Goal: Information Seeking & Learning: Learn about a topic

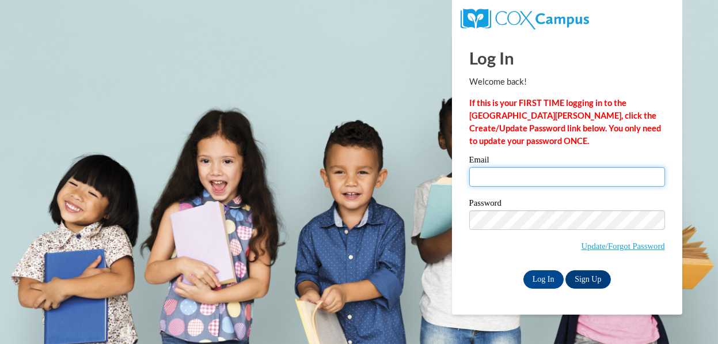
click at [504, 176] on input "Email" at bounding box center [567, 177] width 196 height 20
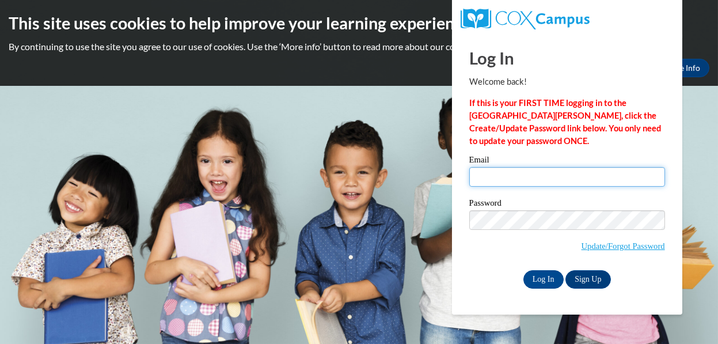
type input "[PERSON_NAME][EMAIL_ADDRESS][DOMAIN_NAME]"
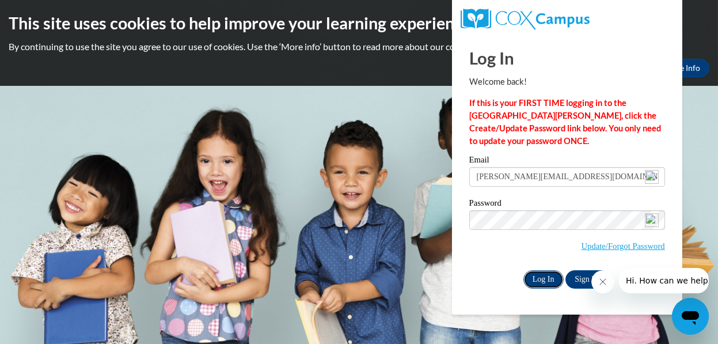
click at [546, 273] on input "Log In" at bounding box center [543, 279] width 40 height 18
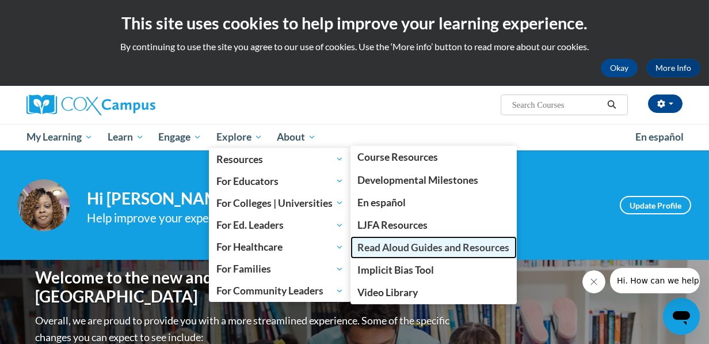
click at [384, 247] on span "Read Aloud Guides and Resources" at bounding box center [433, 247] width 152 height 12
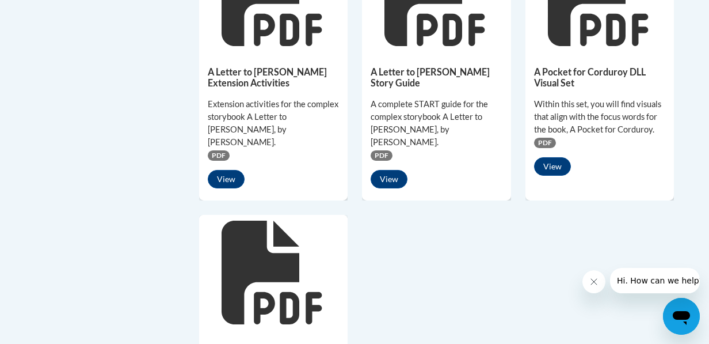
scroll to position [921, 0]
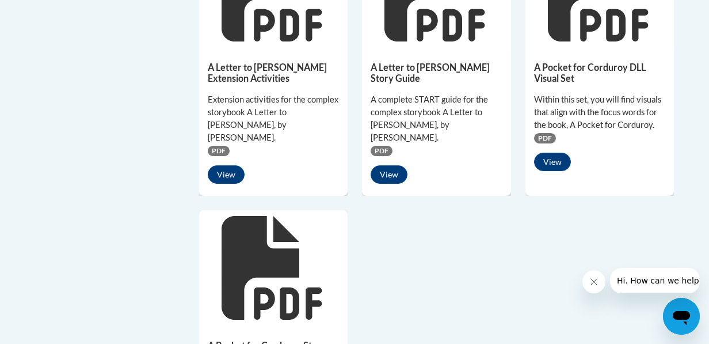
click at [244, 245] on icon at bounding box center [272, 268] width 100 height 104
click at [245, 245] on icon at bounding box center [272, 268] width 100 height 104
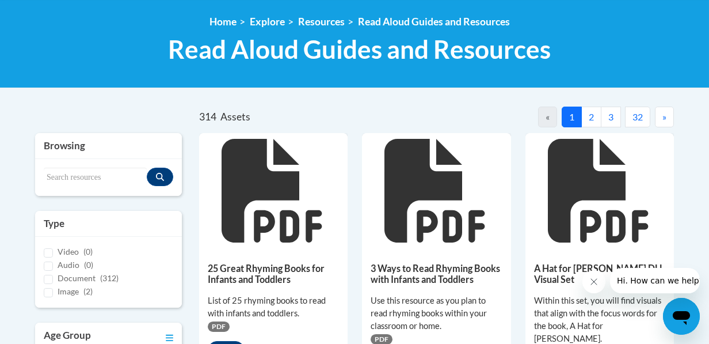
scroll to position [173, 0]
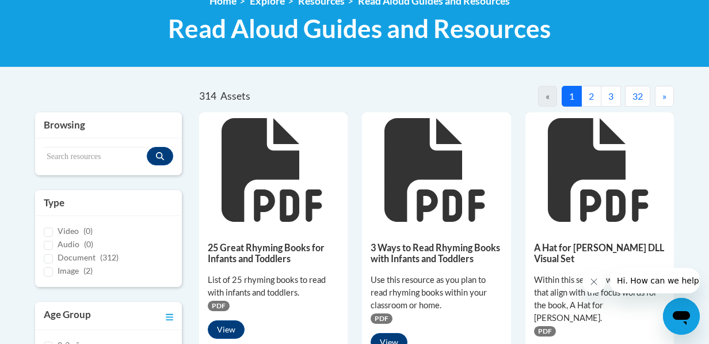
click at [593, 93] on button "2" at bounding box center [591, 96] width 20 height 21
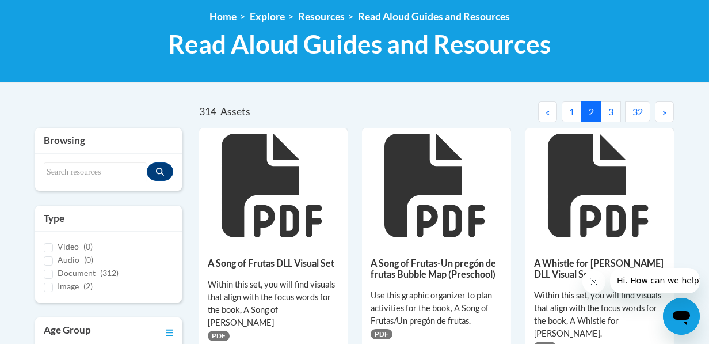
scroll to position [115, 0]
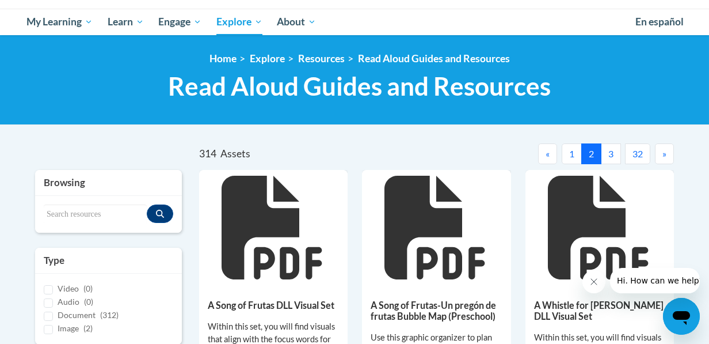
click at [614, 153] on button "3" at bounding box center [611, 153] width 20 height 21
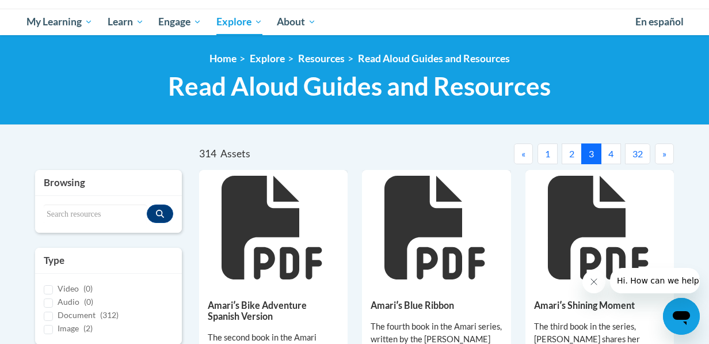
click at [609, 150] on button "4" at bounding box center [611, 153] width 20 height 21
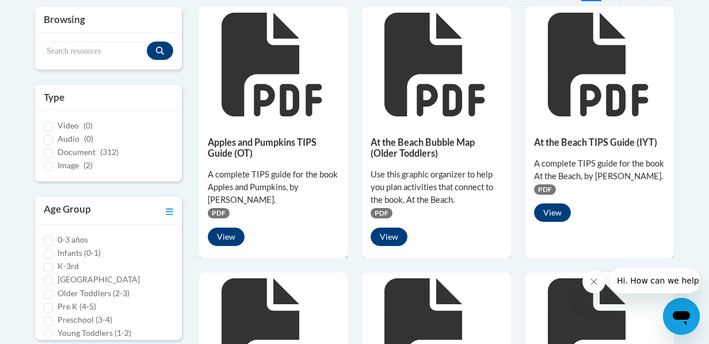
scroll to position [230, 0]
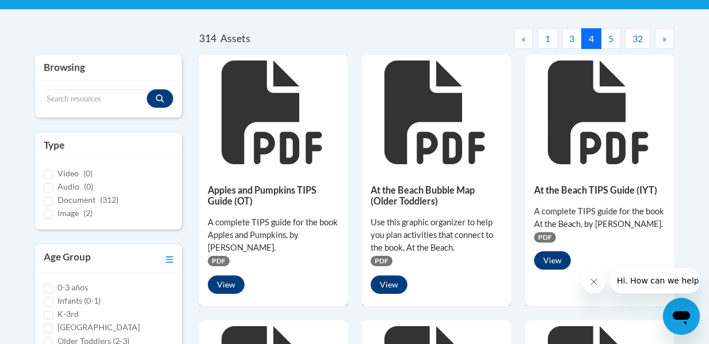
click at [609, 37] on button "5" at bounding box center [611, 38] width 20 height 21
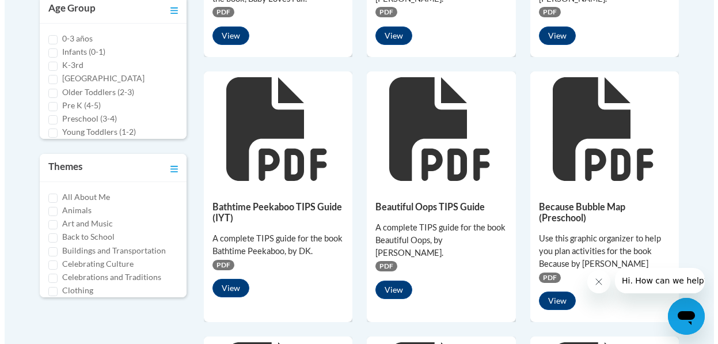
scroll to position [518, 0]
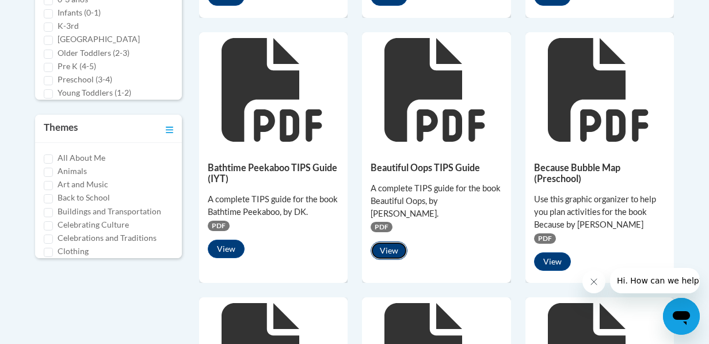
click at [389, 248] on button "View" at bounding box center [389, 250] width 37 height 18
